Goal: Task Accomplishment & Management: Use online tool/utility

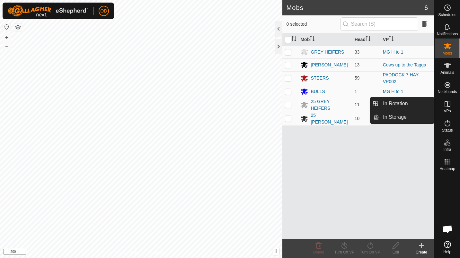
click at [450, 110] on span "VPs" at bounding box center [447, 111] width 7 height 4
click at [417, 101] on link "In Rotation" at bounding box center [406, 103] width 55 height 13
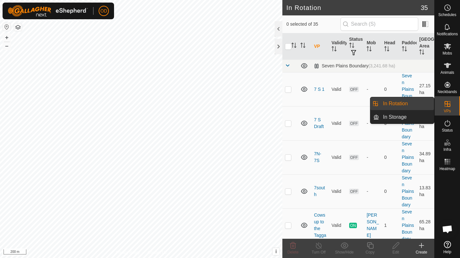
click at [417, 101] on link "In Rotation" at bounding box center [406, 103] width 55 height 13
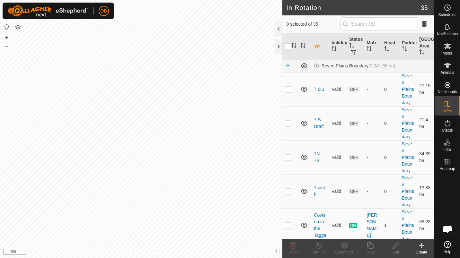
click at [423, 251] on div "Create" at bounding box center [422, 253] width 26 height 6
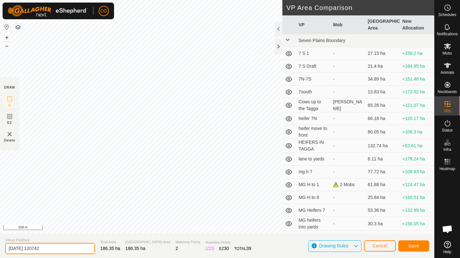
click at [57, 252] on input "[DATE] 120742" at bounding box center [50, 248] width 90 height 11
type input "2"
type input "angus to yards and 7"
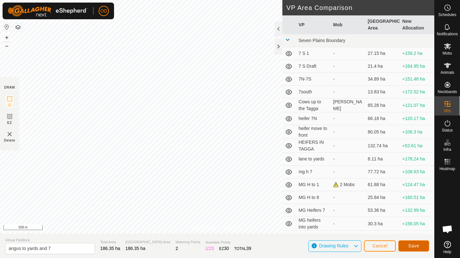
click at [411, 247] on span "Save" at bounding box center [413, 245] width 11 height 5
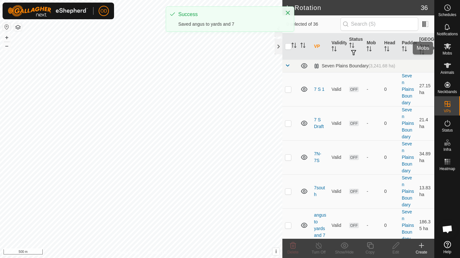
click at [450, 46] on icon at bounding box center [448, 46] width 8 height 8
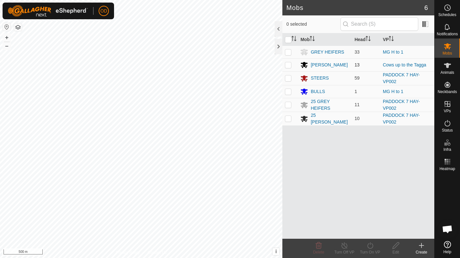
click at [289, 68] on td at bounding box center [289, 64] width 15 height 13
checkbox input "true"
click at [369, 243] on icon at bounding box center [370, 246] width 8 height 8
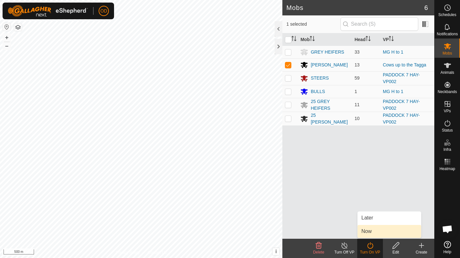
click at [377, 229] on link "Now" at bounding box center [389, 231] width 64 height 13
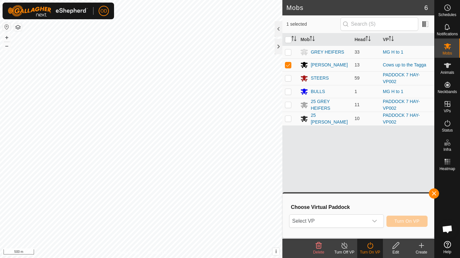
click at [366, 214] on div "Select VP Turn On VP" at bounding box center [358, 221] width 138 height 15
click at [363, 219] on span "Select VP" at bounding box center [328, 221] width 78 height 13
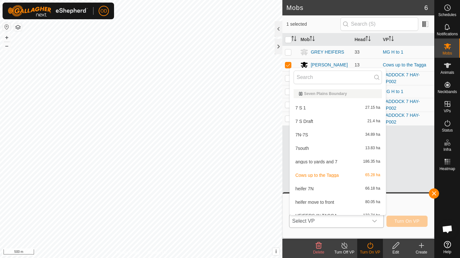
scroll to position [7, 0]
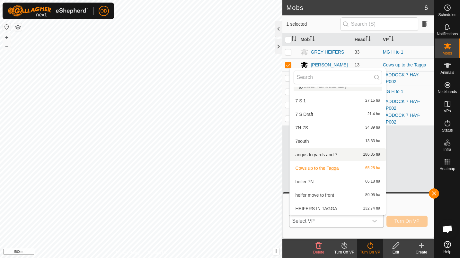
click at [342, 155] on li "angus to yards and 7 186.35 ha" at bounding box center [338, 154] width 96 height 13
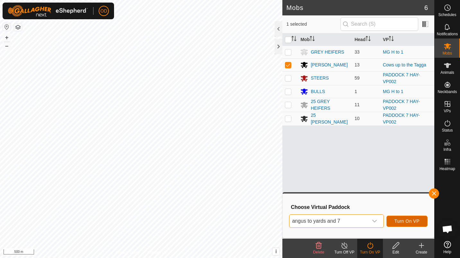
click at [415, 218] on button "Turn On VP" at bounding box center [406, 221] width 41 height 11
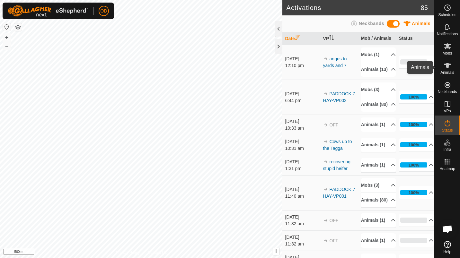
click at [457, 67] on div "Animals" at bounding box center [447, 67] width 25 height 19
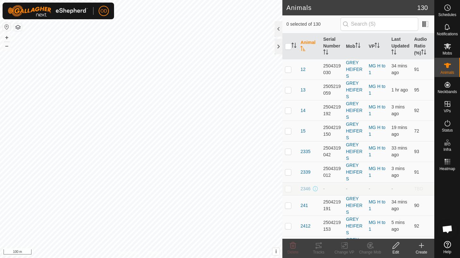
checkbox input "true"
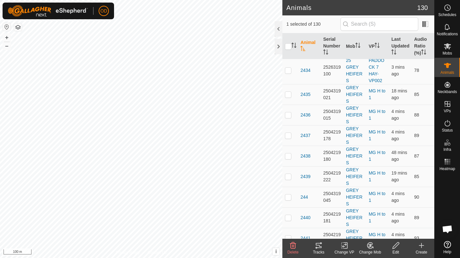
scroll to position [802, 0]
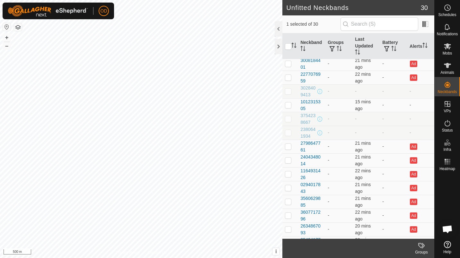
scroll to position [234, 0]
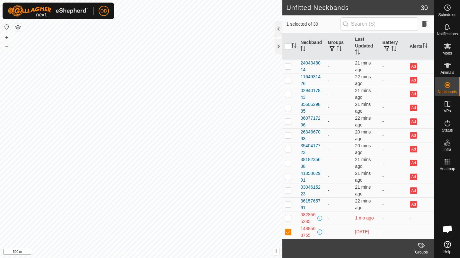
click at [292, 217] on td at bounding box center [289, 218] width 15 height 14
checkbox input "true"
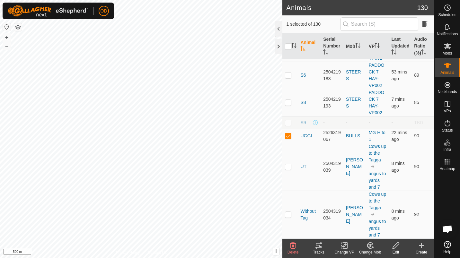
scroll to position [3443, 0]
